Goal: Browse casually: Explore the website without a specific task or goal

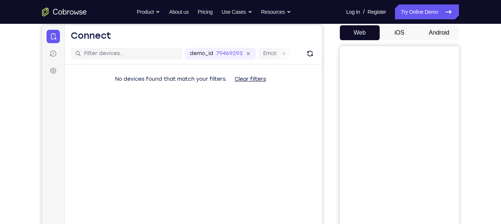
scroll to position [72, 0]
click at [430, 30] on button "Android" at bounding box center [439, 32] width 40 height 15
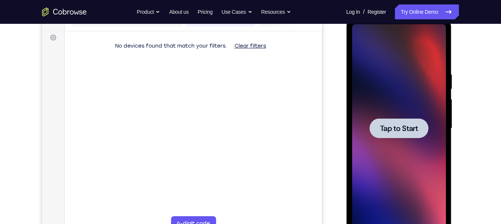
scroll to position [0, 0]
click at [389, 128] on span "Tap to Start" at bounding box center [399, 128] width 38 height 7
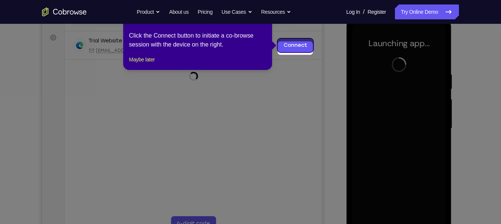
scroll to position [95, 0]
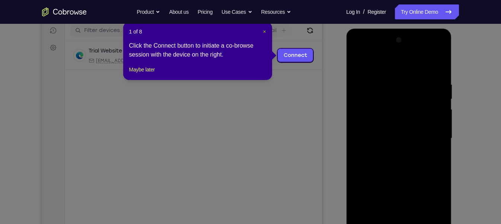
click at [263, 30] on span "×" at bounding box center [264, 32] width 3 height 6
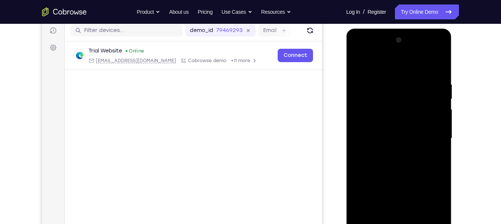
scroll to position [128, 0]
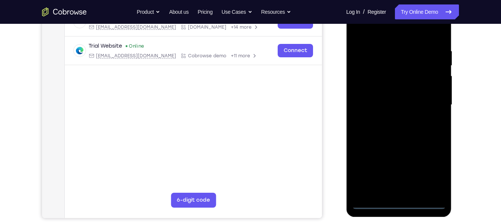
click at [399, 205] on div at bounding box center [399, 105] width 94 height 208
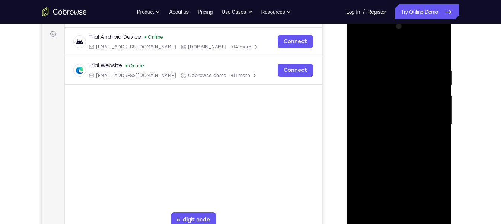
scroll to position [109, 0]
click at [436, 191] on div at bounding box center [399, 124] width 94 height 208
click at [357, 36] on div at bounding box center [399, 124] width 94 height 208
click at [431, 120] on div at bounding box center [399, 124] width 94 height 208
click at [389, 138] on div at bounding box center [399, 124] width 94 height 208
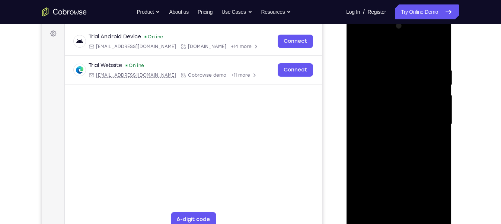
click at [379, 115] on div at bounding box center [399, 124] width 94 height 208
click at [379, 107] on div at bounding box center [399, 124] width 94 height 208
click at [385, 127] on div at bounding box center [399, 124] width 94 height 208
click at [378, 149] on div at bounding box center [399, 124] width 94 height 208
click at [368, 148] on div at bounding box center [399, 124] width 94 height 208
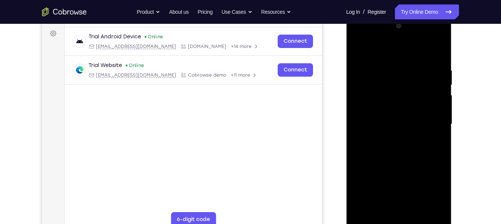
click at [441, 57] on div at bounding box center [399, 124] width 94 height 208
click at [441, 51] on div at bounding box center [399, 124] width 94 height 208
drag, startPoint x: 404, startPoint y: 92, endPoint x: 408, endPoint y: 245, distance: 153.1
click at [408, 224] on html "Online web based iOS Simulators and Android Emulators. Run iPhone, iPad, Mobile…" at bounding box center [399, 126] width 106 height 223
click at [358, 49] on div at bounding box center [399, 124] width 94 height 208
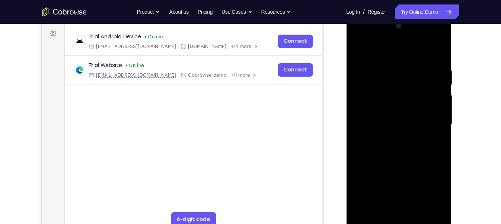
drag, startPoint x: 419, startPoint y: 142, endPoint x: 382, endPoint y: 22, distance: 125.9
click at [382, 22] on div at bounding box center [399, 124] width 94 height 208
drag, startPoint x: 418, startPoint y: 171, endPoint x: 379, endPoint y: 26, distance: 150.8
click at [379, 26] on div at bounding box center [399, 124] width 94 height 208
drag, startPoint x: 400, startPoint y: 185, endPoint x: 383, endPoint y: 44, distance: 141.4
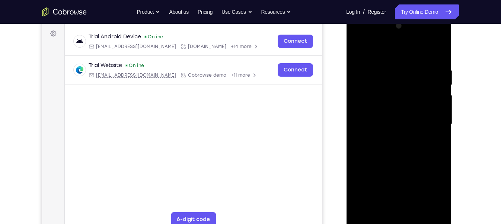
click at [383, 44] on div at bounding box center [399, 124] width 94 height 208
drag, startPoint x: 379, startPoint y: 172, endPoint x: 368, endPoint y: 28, distance: 145.2
click at [368, 28] on div at bounding box center [399, 124] width 94 height 208
drag, startPoint x: 393, startPoint y: 119, endPoint x: 395, endPoint y: 128, distance: 9.6
click at [395, 128] on div at bounding box center [399, 124] width 94 height 208
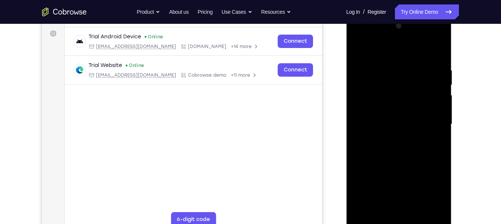
click at [358, 40] on div at bounding box center [399, 124] width 94 height 208
click at [368, 103] on div at bounding box center [399, 124] width 94 height 208
click at [377, 129] on div at bounding box center [399, 124] width 94 height 208
click at [405, 154] on div at bounding box center [399, 124] width 94 height 208
click at [368, 122] on div at bounding box center [399, 124] width 94 height 208
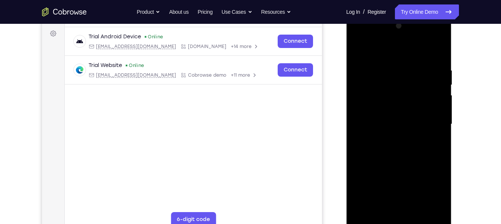
click at [407, 134] on div at bounding box center [399, 124] width 94 height 208
drag, startPoint x: 393, startPoint y: 172, endPoint x: 362, endPoint y: 49, distance: 126.2
click at [362, 49] on div at bounding box center [399, 124] width 94 height 208
click at [380, 210] on div at bounding box center [399, 124] width 94 height 208
click at [424, 57] on div at bounding box center [399, 124] width 94 height 208
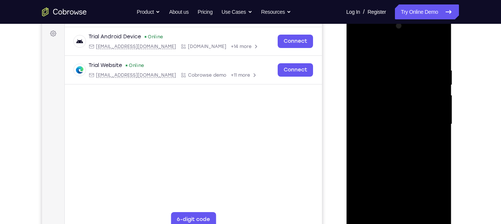
click at [358, 48] on div at bounding box center [399, 124] width 94 height 208
drag, startPoint x: 385, startPoint y: 77, endPoint x: 395, endPoint y: 245, distance: 167.5
click at [395, 224] on html "Online web based iOS Simulators and Android Emulators. Run iPhone, iPad, Mobile…" at bounding box center [399, 126] width 106 height 223
drag, startPoint x: 382, startPoint y: 165, endPoint x: 359, endPoint y: 36, distance: 130.1
click at [359, 36] on div at bounding box center [399, 124] width 94 height 208
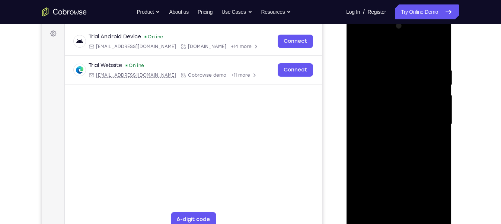
drag, startPoint x: 401, startPoint y: 117, endPoint x: 384, endPoint y: 32, distance: 85.8
click at [384, 32] on div at bounding box center [399, 124] width 94 height 208
click at [427, 117] on div at bounding box center [399, 124] width 94 height 208
click at [358, 49] on div at bounding box center [399, 124] width 94 height 208
drag, startPoint x: 421, startPoint y: 115, endPoint x: 323, endPoint y: 121, distance: 98.5
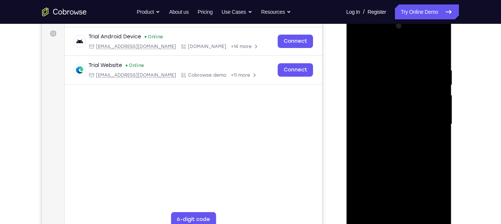
click at [346, 121] on html "Online web based iOS Simulators and Android Emulators. Run iPhone, iPad, Mobile…" at bounding box center [399, 126] width 106 height 223
click at [385, 124] on div at bounding box center [399, 124] width 94 height 208
click at [357, 47] on div at bounding box center [399, 123] width 94 height 208
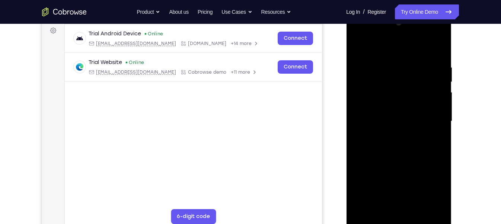
scroll to position [112, 0]
drag, startPoint x: 423, startPoint y: 109, endPoint x: 314, endPoint y: 134, distance: 111.4
click at [346, 134] on html "Online web based iOS Simulators and Android Emulators. Run iPhone, iPad, Mobile…" at bounding box center [399, 122] width 106 height 223
drag, startPoint x: 409, startPoint y: 120, endPoint x: 328, endPoint y: 137, distance: 82.9
click at [346, 137] on html "Online web based iOS Simulators and Android Emulators. Run iPhone, iPad, Mobile…" at bounding box center [399, 122] width 106 height 223
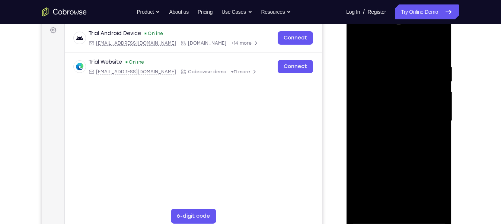
drag, startPoint x: 418, startPoint y: 114, endPoint x: 618, endPoint y: 137, distance: 201.9
click at [346, 110] on html "Online web based iOS Simulators and Android Emulators. Run iPhone, iPad, Mobile…" at bounding box center [399, 122] width 106 height 223
drag, startPoint x: 424, startPoint y: 109, endPoint x: 675, endPoint y: 137, distance: 252.8
click at [346, 125] on html "Online web based iOS Simulators and Android Emulators. Run iPhone, iPad, Mobile…" at bounding box center [399, 122] width 106 height 223
drag, startPoint x: 392, startPoint y: 122, endPoint x: 349, endPoint y: 133, distance: 44.5
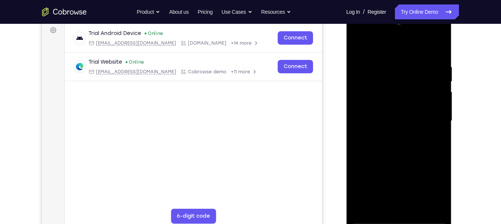
click at [349, 133] on div at bounding box center [398, 122] width 105 height 222
click at [427, 121] on div at bounding box center [399, 121] width 94 height 208
click at [356, 46] on div at bounding box center [399, 121] width 94 height 208
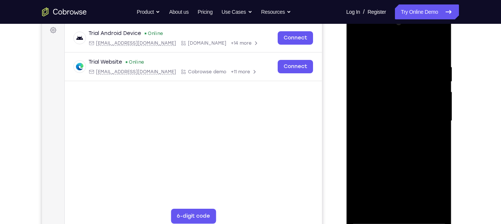
drag, startPoint x: 418, startPoint y: 113, endPoint x: 316, endPoint y: 121, distance: 101.6
click at [346, 121] on html "Online web based iOS Simulators and Android Emulators. Run iPhone, iPad, Mobile…" at bounding box center [399, 122] width 106 height 223
drag, startPoint x: 431, startPoint y: 126, endPoint x: 682, endPoint y: 133, distance: 251.0
click at [346, 121] on html "Online web based iOS Simulators and Android Emulators. Run iPhone, iPad, Mobile…" at bounding box center [399, 122] width 106 height 223
drag, startPoint x: 414, startPoint y: 115, endPoint x: 322, endPoint y: 108, distance: 92.2
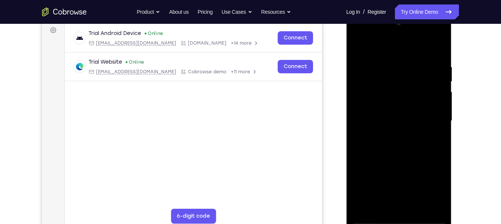
click at [346, 108] on html "Online web based iOS Simulators and Android Emulators. Run iPhone, iPad, Mobile…" at bounding box center [399, 122] width 106 height 223
click at [414, 115] on div at bounding box center [399, 121] width 94 height 208
click at [358, 45] on div at bounding box center [399, 121] width 94 height 208
drag, startPoint x: 430, startPoint y: 96, endPoint x: 309, endPoint y: 99, distance: 121.4
click at [346, 99] on html "Online web based iOS Simulators and Android Emulators. Run iPhone, iPad, Mobile…" at bounding box center [399, 122] width 106 height 223
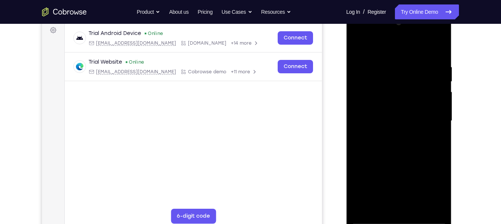
click at [387, 117] on div at bounding box center [399, 121] width 94 height 208
click at [358, 47] on div at bounding box center [399, 121] width 94 height 208
drag, startPoint x: 422, startPoint y: 109, endPoint x: 307, endPoint y: 124, distance: 115.7
click at [346, 124] on html "Online web based iOS Simulators and Android Emulators. Run iPhone, iPad, Mobile…" at bounding box center [399, 122] width 106 height 223
drag, startPoint x: 423, startPoint y: 113, endPoint x: 310, endPoint y: 113, distance: 112.4
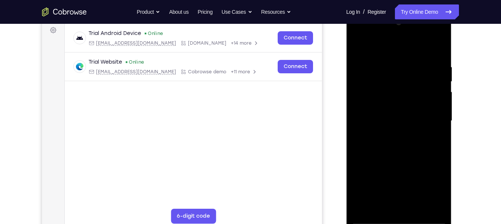
click at [346, 113] on html "Online web based iOS Simulators and Android Emulators. Run iPhone, iPad, Mobile…" at bounding box center [399, 122] width 106 height 223
drag, startPoint x: 402, startPoint y: 114, endPoint x: 294, endPoint y: 114, distance: 108.0
click at [346, 114] on html "Online web based iOS Simulators and Android Emulators. Run iPhone, iPad, Mobile…" at bounding box center [399, 122] width 106 height 223
drag, startPoint x: 429, startPoint y: 102, endPoint x: 346, endPoint y: 109, distance: 83.0
click at [346, 109] on div at bounding box center [398, 122] width 105 height 222
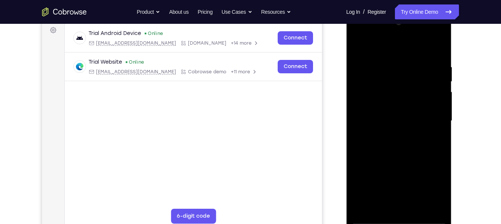
drag, startPoint x: 409, startPoint y: 109, endPoint x: 328, endPoint y: 119, distance: 81.3
click at [346, 119] on html "Online web based iOS Simulators and Android Emulators. Run iPhone, iPad, Mobile…" at bounding box center [399, 122] width 106 height 223
drag, startPoint x: 431, startPoint y: 114, endPoint x: 321, endPoint y: 143, distance: 114.3
click at [346, 143] on html "Online web based iOS Simulators and Android Emulators. Run iPhone, iPad, Mobile…" at bounding box center [399, 122] width 106 height 223
drag, startPoint x: 418, startPoint y: 120, endPoint x: 304, endPoint y: 132, distance: 114.9
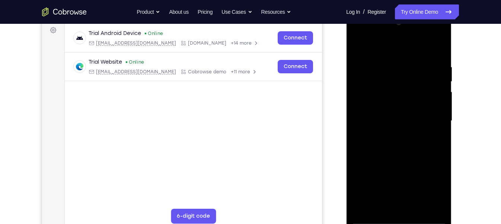
click at [346, 132] on html "Online web based iOS Simulators and Android Emulators. Run iPhone, iPad, Mobile…" at bounding box center [399, 122] width 106 height 223
drag, startPoint x: 412, startPoint y: 118, endPoint x: 268, endPoint y: 127, distance: 144.4
click at [346, 127] on html "Online web based iOS Simulators and Android Emulators. Run iPhone, iPad, Mobile…" at bounding box center [399, 122] width 106 height 223
drag, startPoint x: 404, startPoint y: 119, endPoint x: 617, endPoint y: 138, distance: 214.2
click at [346, 112] on html "Online web based iOS Simulators and Android Emulators. Run iPhone, iPad, Mobile…" at bounding box center [399, 122] width 106 height 223
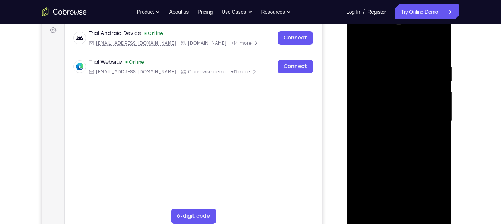
drag, startPoint x: 404, startPoint y: 115, endPoint x: 624, endPoint y: 150, distance: 223.2
click at [346, 124] on html "Online web based iOS Simulators and Android Emulators. Run iPhone, iPad, Mobile…" at bounding box center [399, 122] width 106 height 223
drag, startPoint x: 417, startPoint y: 124, endPoint x: 619, endPoint y: 158, distance: 205.4
click at [346, 132] on html "Online web based iOS Simulators and Android Emulators. Run iPhone, iPad, Mobile…" at bounding box center [399, 122] width 106 height 223
drag, startPoint x: 430, startPoint y: 129, endPoint x: 614, endPoint y: 150, distance: 185.5
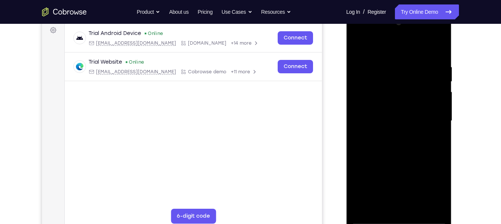
click at [346, 124] on html "Online web based iOS Simulators and Android Emulators. Run iPhone, iPad, Mobile…" at bounding box center [399, 122] width 106 height 223
click at [431, 124] on div at bounding box center [399, 121] width 94 height 208
click at [355, 43] on div at bounding box center [399, 121] width 94 height 208
drag, startPoint x: 419, startPoint y: 105, endPoint x: 617, endPoint y: 127, distance: 199.4
click at [346, 101] on html "Online web based iOS Simulators and Android Emulators. Run iPhone, iPad, Mobile…" at bounding box center [399, 122] width 106 height 223
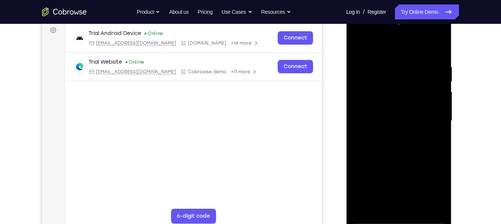
drag, startPoint x: 414, startPoint y: 103, endPoint x: 344, endPoint y: 101, distance: 70.0
click at [346, 101] on html "Online web based iOS Simulators and Android Emulators. Run iPhone, iPad, Mobile…" at bounding box center [399, 122] width 106 height 223
drag, startPoint x: 427, startPoint y: 118, endPoint x: 314, endPoint y: 129, distance: 113.7
click at [346, 129] on html "Online web based iOS Simulators and Android Emulators. Run iPhone, iPad, Mobile…" at bounding box center [399, 122] width 106 height 223
drag, startPoint x: 422, startPoint y: 139, endPoint x: 616, endPoint y: 166, distance: 196.2
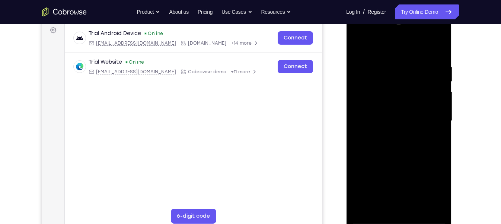
click at [346, 140] on html "Online web based iOS Simulators and Android Emulators. Run iPhone, iPad, Mobile…" at bounding box center [399, 122] width 106 height 223
drag, startPoint x: 365, startPoint y: 111, endPoint x: 458, endPoint y: 131, distance: 95.3
click at [452, 131] on html "Online web based iOS Simulators and Android Emulators. Run iPhone, iPad, Mobile…" at bounding box center [399, 122] width 106 height 223
click at [389, 114] on div at bounding box center [399, 121] width 94 height 208
click at [354, 45] on div at bounding box center [399, 121] width 94 height 208
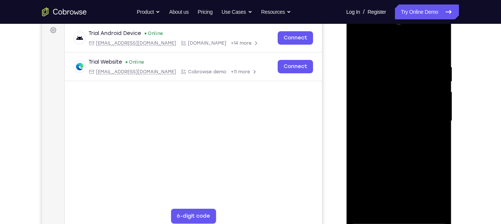
drag, startPoint x: 398, startPoint y: 98, endPoint x: 474, endPoint y: 99, distance: 76.0
click at [452, 99] on html "Online web based iOS Simulators and Android Emulators. Run iPhone, iPad, Mobile…" at bounding box center [399, 122] width 106 height 223
drag, startPoint x: 383, startPoint y: 122, endPoint x: 446, endPoint y: 130, distance: 64.1
click at [446, 130] on div at bounding box center [398, 122] width 105 height 222
click at [402, 118] on div at bounding box center [399, 121] width 94 height 208
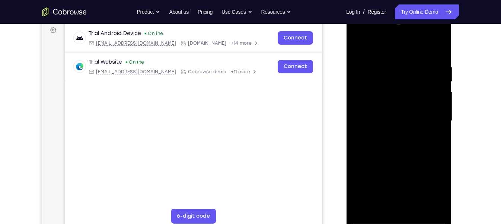
click at [378, 103] on div at bounding box center [399, 121] width 94 height 208
click at [396, 222] on div at bounding box center [399, 121] width 94 height 208
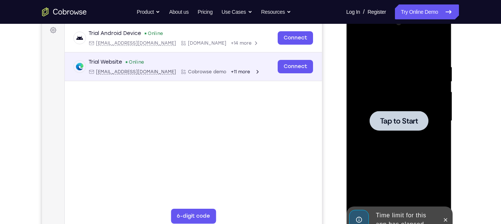
scroll to position [0, 0]
